Goal: Check status: Check status

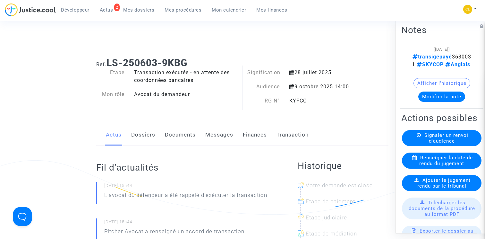
click at [288, 131] on link "Transaction" at bounding box center [292, 134] width 32 height 21
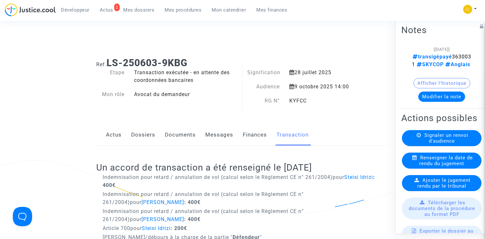
click at [261, 132] on link "Finances" at bounding box center [255, 134] width 24 height 21
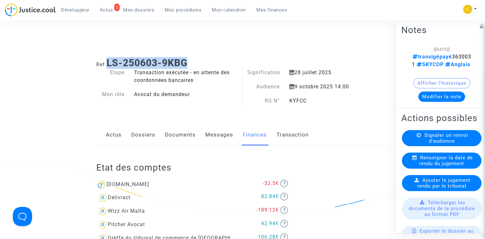
drag, startPoint x: 109, startPoint y: 63, endPoint x: 212, endPoint y: 63, distance: 103.6
click at [212, 63] on h1 "Ref. LS-250603-9KBG" at bounding box center [242, 63] width 292 height 12
copy b "LS-250603-9KBG"
drag, startPoint x: 110, startPoint y: 64, endPoint x: 228, endPoint y: 64, distance: 118.3
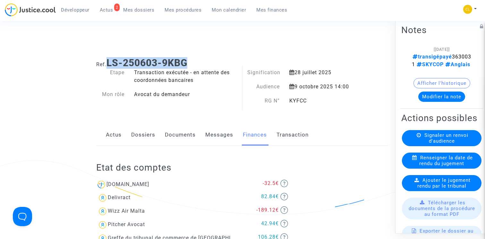
click at [228, 64] on h1 "Ref. LS-250603-9KBG" at bounding box center [242, 63] width 292 height 12
copy b "LS-250603-9KBG"
click at [213, 8] on span "Mon calendrier" at bounding box center [229, 10] width 34 height 6
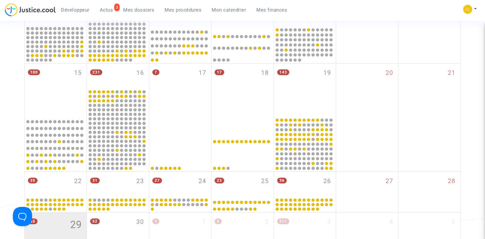
scroll to position [338, 0]
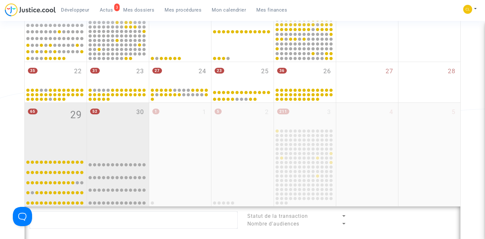
click at [115, 131] on div "52 30" at bounding box center [118, 128] width 62 height 51
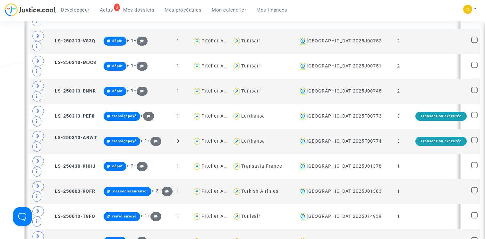
scroll to position [1461, 0]
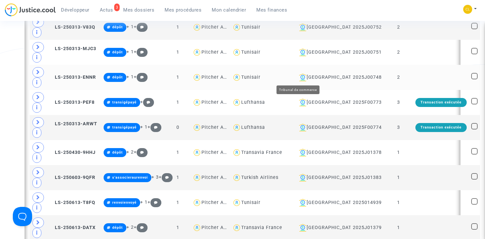
click at [296, 77] on div "Lyon" at bounding box center [322, 77] width 52 height 8
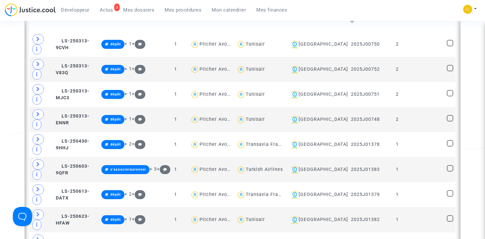
scroll to position [565, 0]
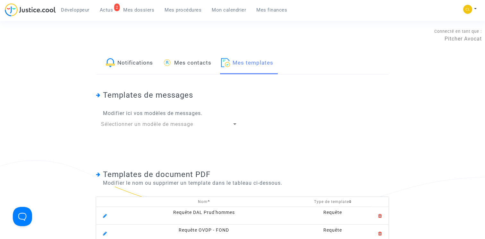
click at [186, 6] on link "Mes procédures" at bounding box center [182, 10] width 47 height 10
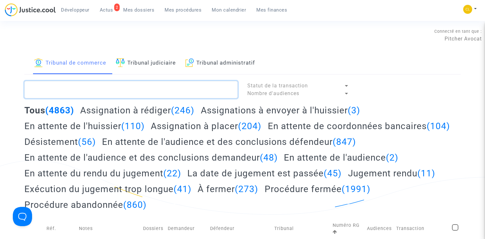
click at [151, 89] on textarea at bounding box center [130, 89] width 213 height 17
paste textarea "LS-250313-AW9B"
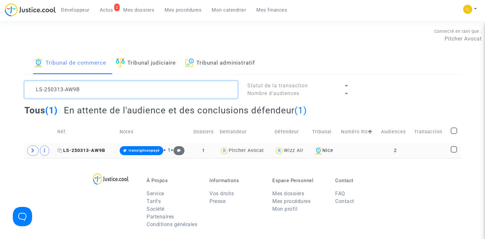
type textarea "LS-250313-AW9B"
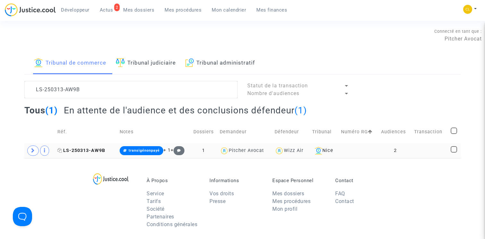
click at [97, 150] on span "LS-250313-AW9B" at bounding box center [81, 149] width 48 height 5
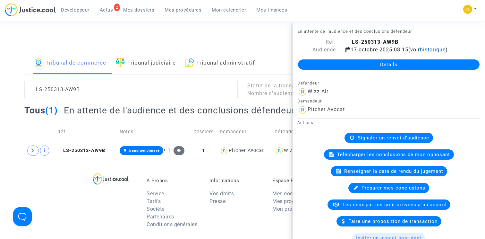
click at [432, 50] on span "historique" at bounding box center [433, 49] width 26 height 6
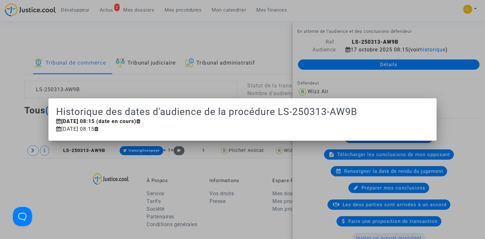
click at [206, 43] on div at bounding box center [242, 119] width 485 height 239
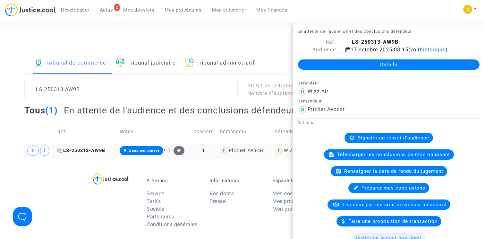
click at [91, 150] on span "LS-250313-AW9B" at bounding box center [81, 149] width 48 height 5
click at [368, 64] on link "Détails" at bounding box center [388, 64] width 181 height 10
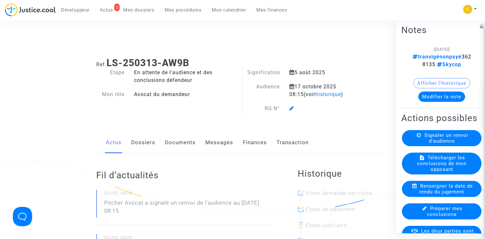
click at [260, 145] on link "Finances" at bounding box center [255, 142] width 24 height 21
